Goal: Information Seeking & Learning: Learn about a topic

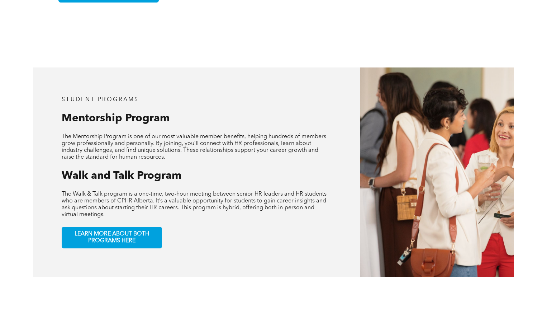
scroll to position [323, 0]
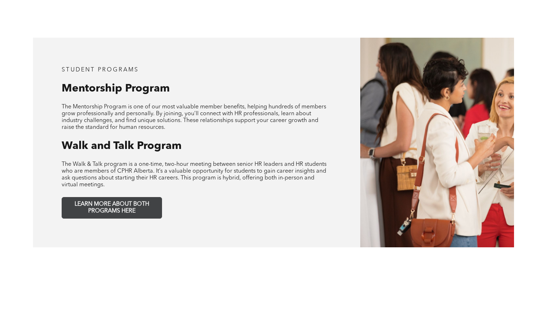
click at [112, 208] on link "LEARN MORE ABOUT BOTH PROGRAMS HERE" at bounding box center [112, 208] width 100 height 22
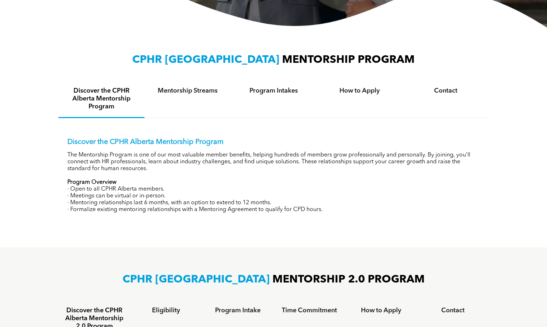
scroll to position [251, 0]
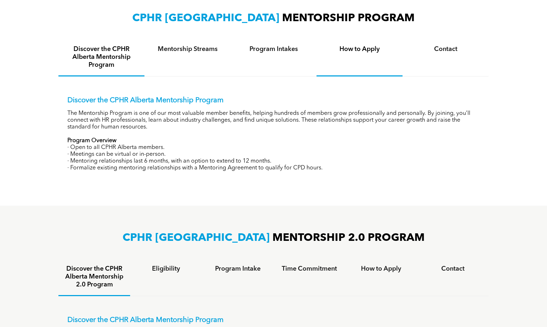
click at [351, 63] on div "How to Apply" at bounding box center [360, 58] width 86 height 38
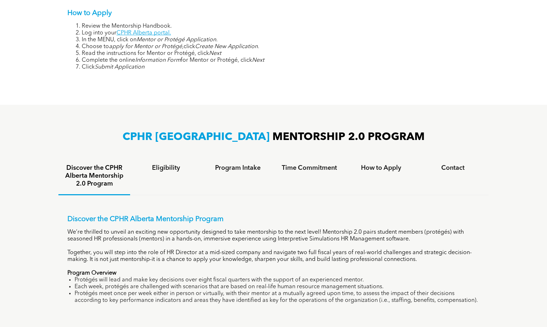
scroll to position [359, 0]
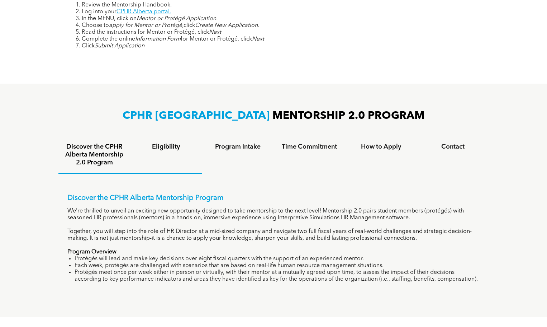
click at [180, 152] on div "Eligibility" at bounding box center [166, 155] width 72 height 38
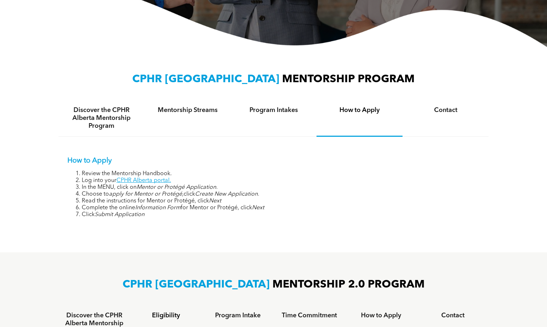
scroll to position [179, 0]
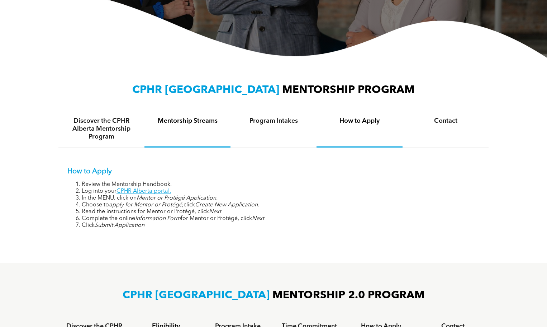
click at [188, 129] on div "Mentorship Streams" at bounding box center [187, 128] width 86 height 37
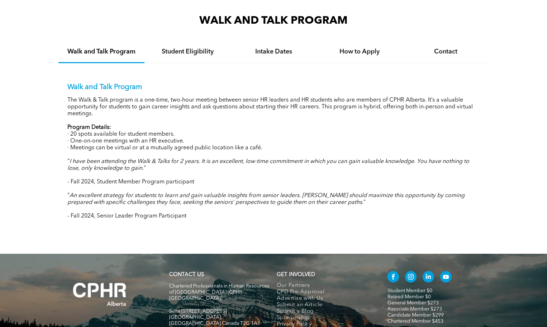
scroll to position [645, 0]
click at [357, 56] on div "How to Apply" at bounding box center [360, 52] width 86 height 22
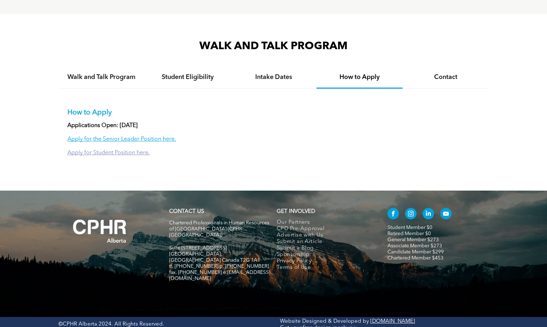
click at [128, 152] on link "Apply for Student Position here." at bounding box center [108, 153] width 82 height 6
click at [131, 77] on h4 "Walk and Talk Program" at bounding box center [101, 77] width 73 height 8
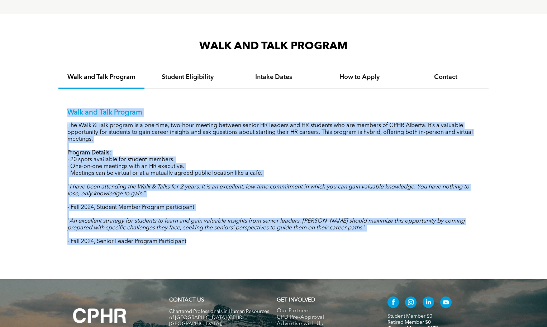
drag, startPoint x: 65, startPoint y: 107, endPoint x: 204, endPoint y: 251, distance: 200.3
click at [204, 251] on div "Walk and Talk Program The Walk & Talk program is a one-time, two-hour meeting b…" at bounding box center [273, 171] width 430 height 165
copy div "Walk and Talk Program The Walk & Talk program is a one-time, two-hour meeting b…"
